Goal: Complete application form

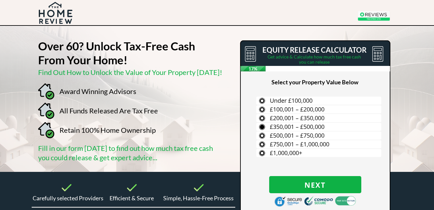
click at [262, 126] on label "£350,001 – £500,000" at bounding box center [318, 127] width 125 height 8
click at [0, 0] on input "£350,001 – £500,000" at bounding box center [0, 0] width 0 height 0
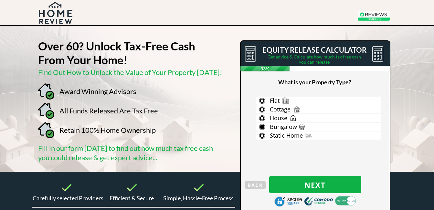
click at [262, 127] on label "Bungalow" at bounding box center [318, 127] width 125 height 8
click at [0, 0] on input "Bungalow" at bounding box center [0, 0] width 0 height 0
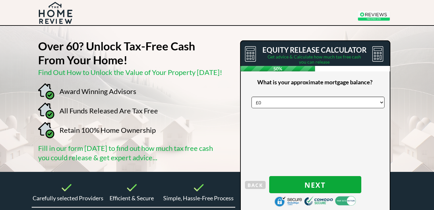
click at [308, 184] on span "Next" at bounding box center [315, 185] width 92 height 8
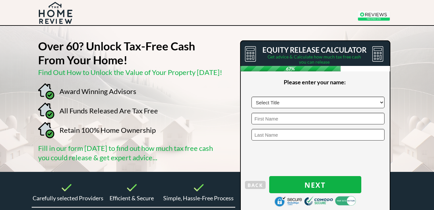
click at [382, 101] on select "Select Title Mr Mrs Ms Miss Dr [PERSON_NAME]" at bounding box center [318, 103] width 133 height 12
select select "Mr"
click at [252, 97] on select "Select Title Mr Mrs Ms Miss Dr [PERSON_NAME]" at bounding box center [318, 103] width 133 height 12
click at [283, 120] on input "text" at bounding box center [318, 119] width 133 height 12
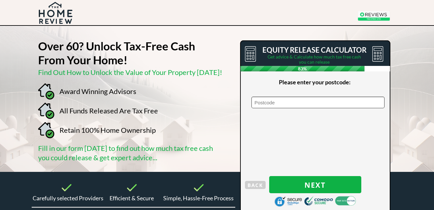
click at [277, 104] on input "text" at bounding box center [318, 103] width 133 height 12
select select "3"
select select "1954"
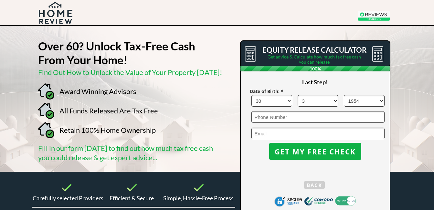
click at [275, 118] on input "tel" at bounding box center [318, 117] width 133 height 12
type input "07754532387"
click at [256, 131] on input "[EMAIL_ADDRESS][DOMAIN_NAME]" at bounding box center [318, 134] width 133 height 12
type input "[EMAIL_ADDRESS][DOMAIN_NAME]"
